Goal: Obtain resource: Download file/media

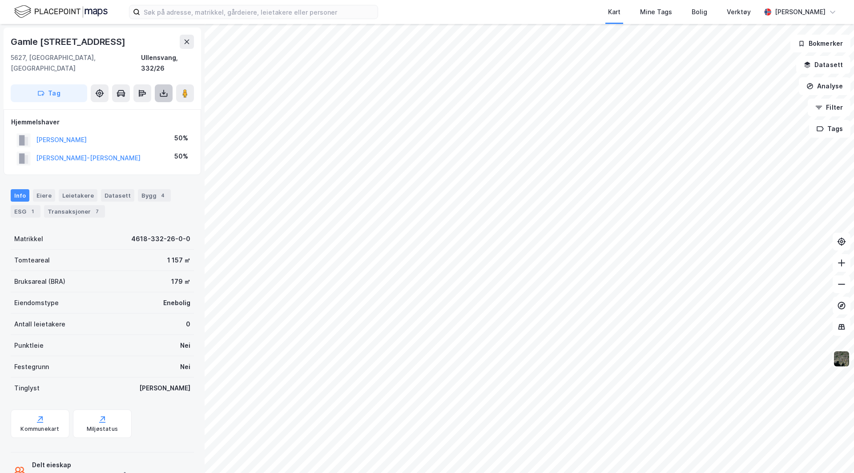
click at [165, 89] on icon at bounding box center [163, 93] width 9 height 9
click at [150, 104] on div "Last ned grunnbok" at bounding box center [125, 111] width 95 height 14
